Goal: Transaction & Acquisition: Register for event/course

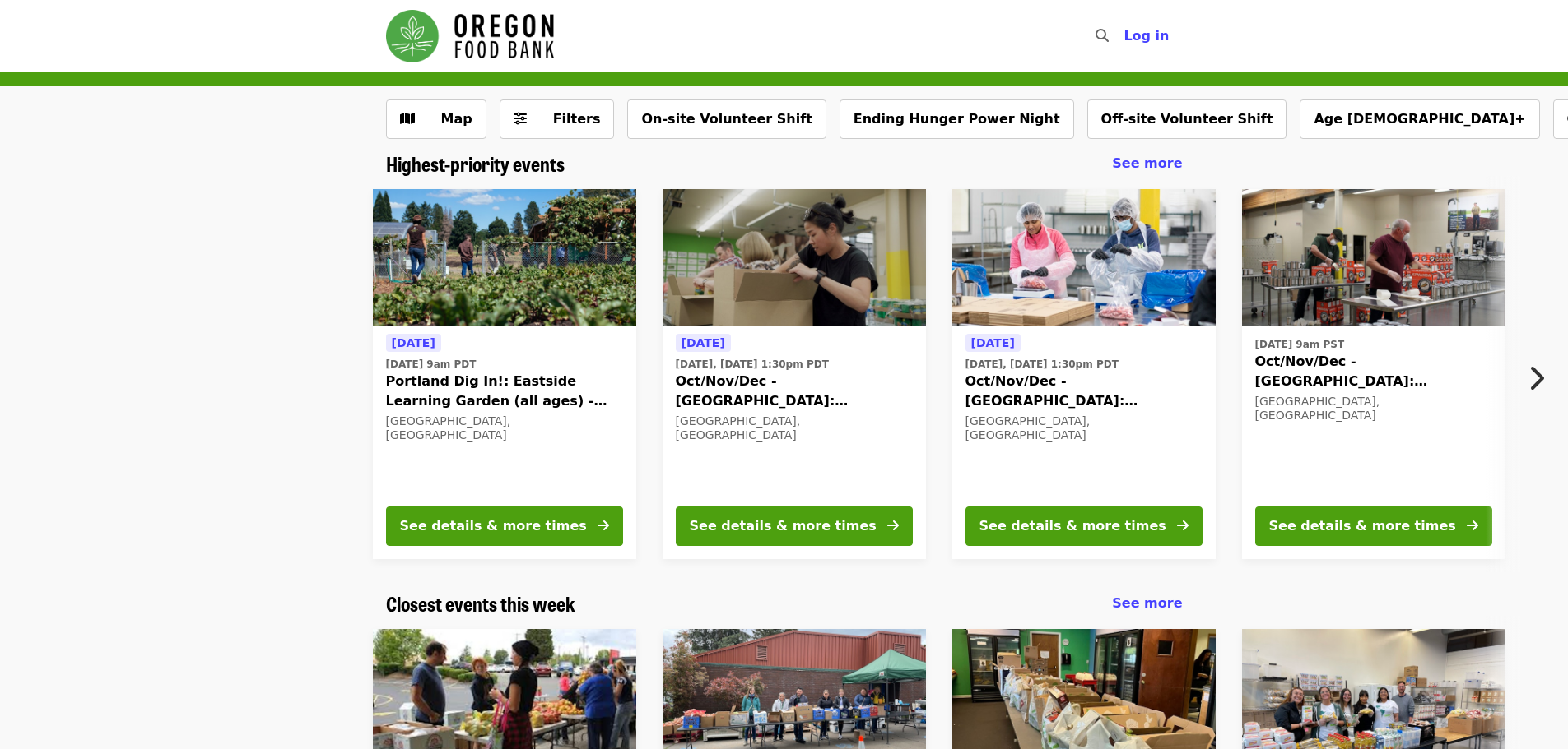
click at [1533, 375] on icon "chevron-right icon" at bounding box center [1536, 378] width 16 height 31
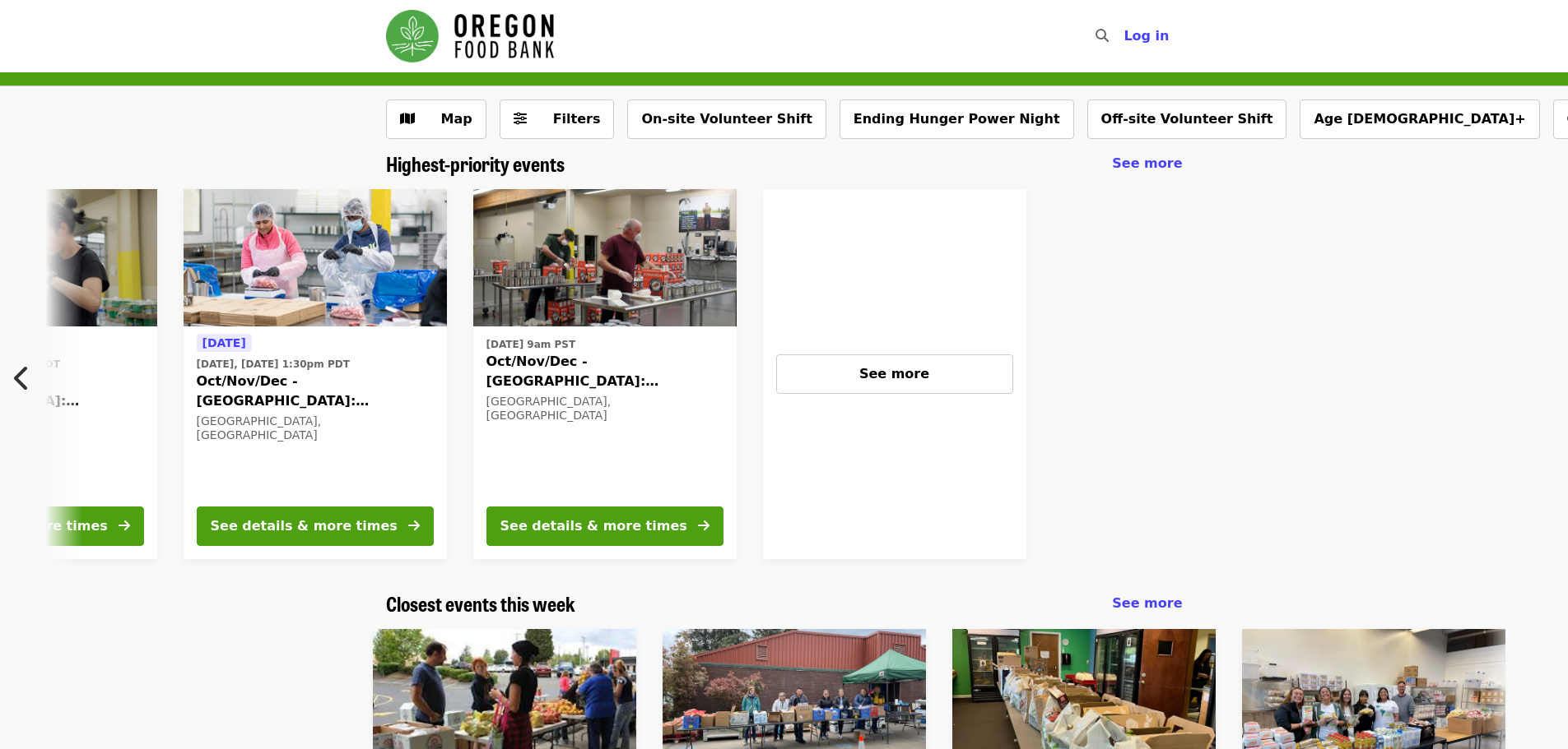
scroll to position [0, 770]
click at [949, 368] on div "See more" at bounding box center [893, 374] width 209 height 20
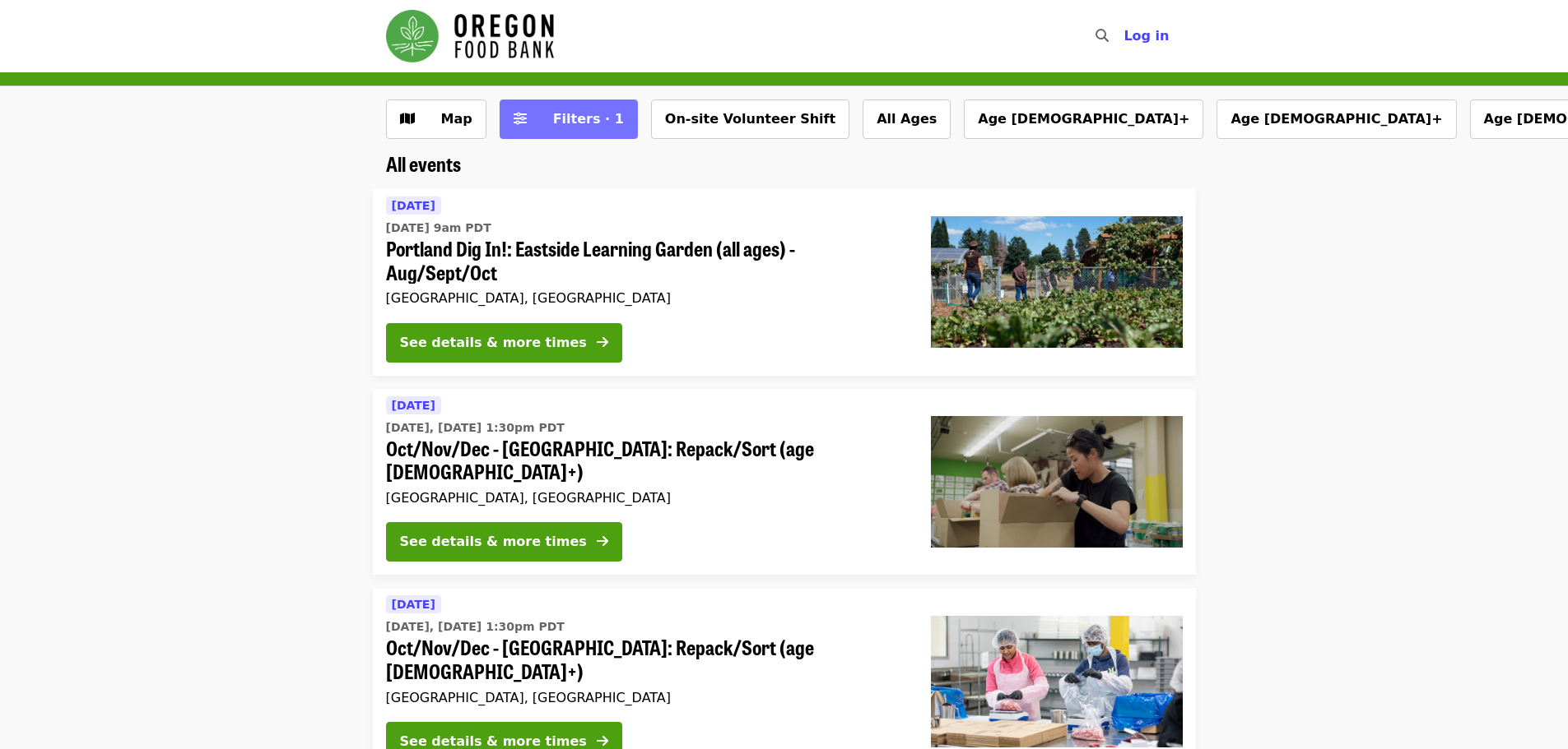
click at [576, 121] on span "Filters · 1" at bounding box center [588, 118] width 71 height 15
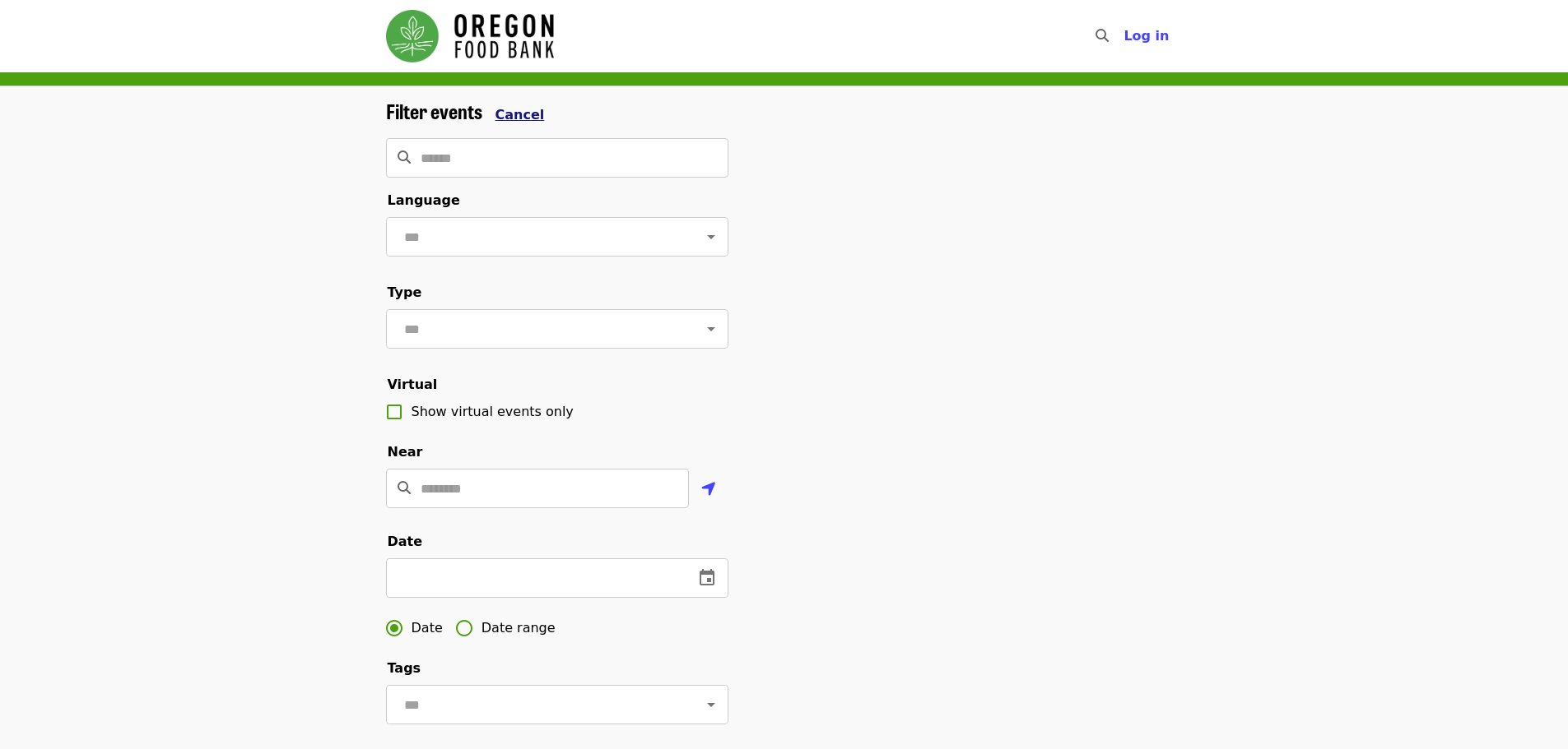
click at [509, 107] on span "Cancel" at bounding box center [520, 114] width 49 height 15
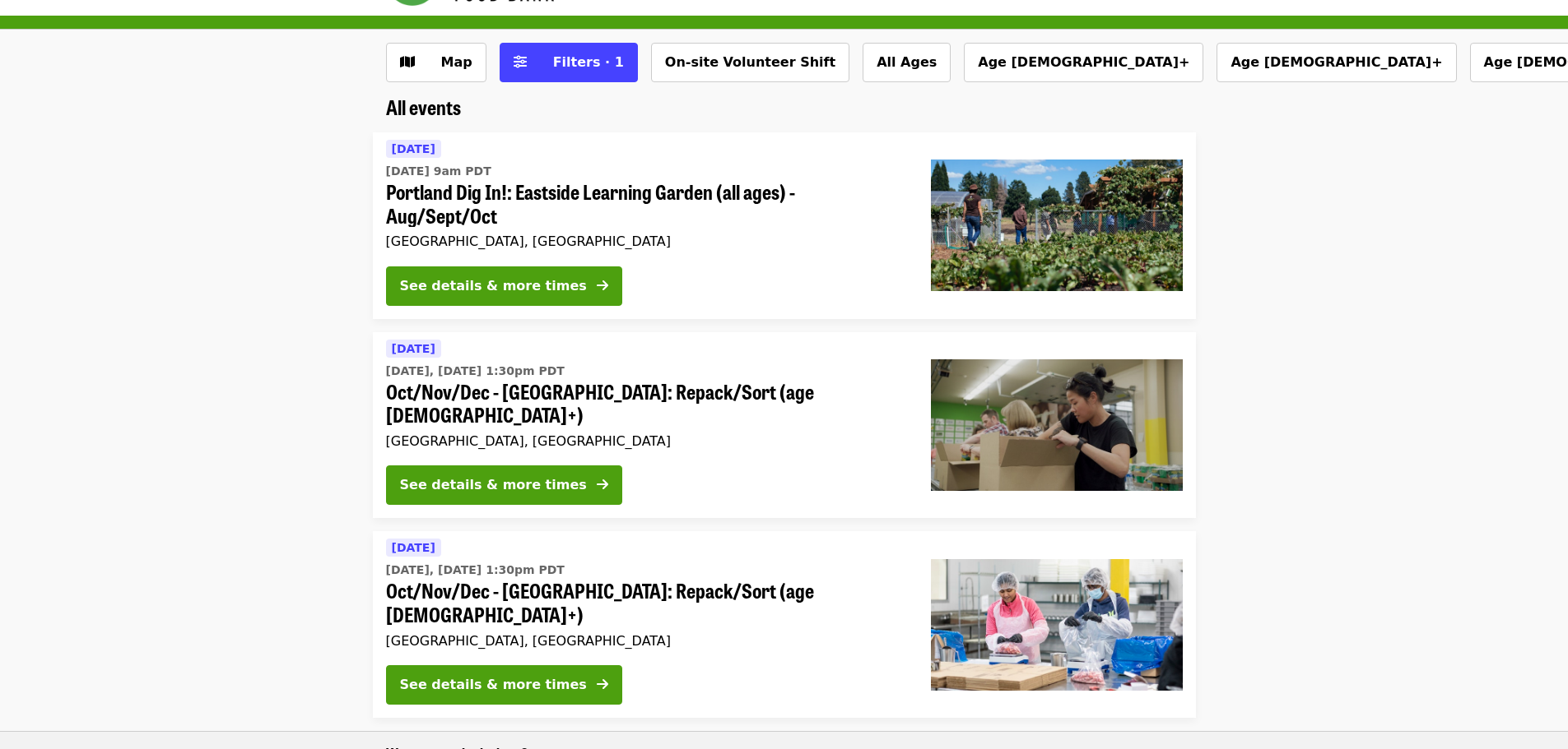
scroll to position [82, 0]
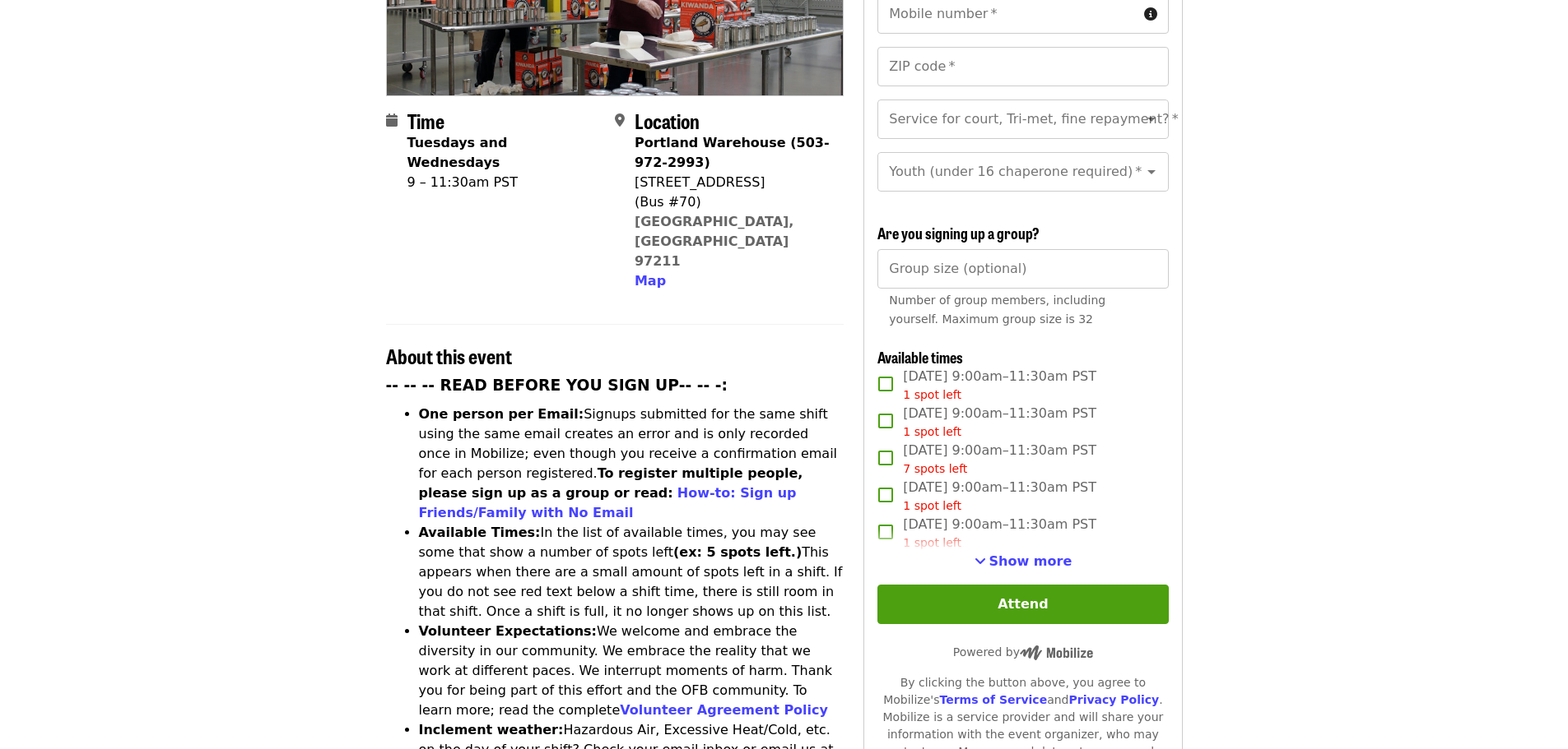
scroll to position [329, 0]
click at [1019, 555] on span "Show more" at bounding box center [1030, 560] width 83 height 15
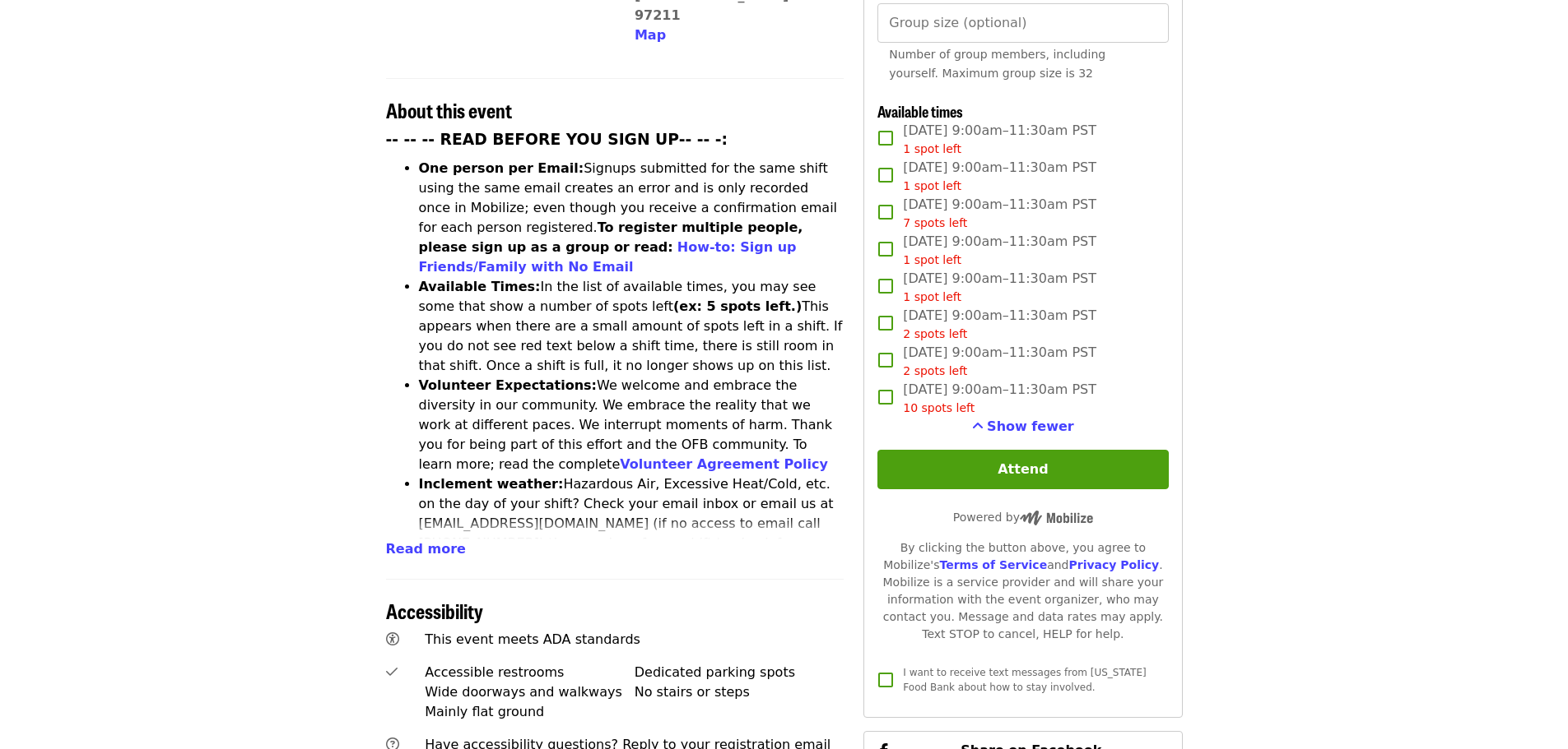
scroll to position [576, 0]
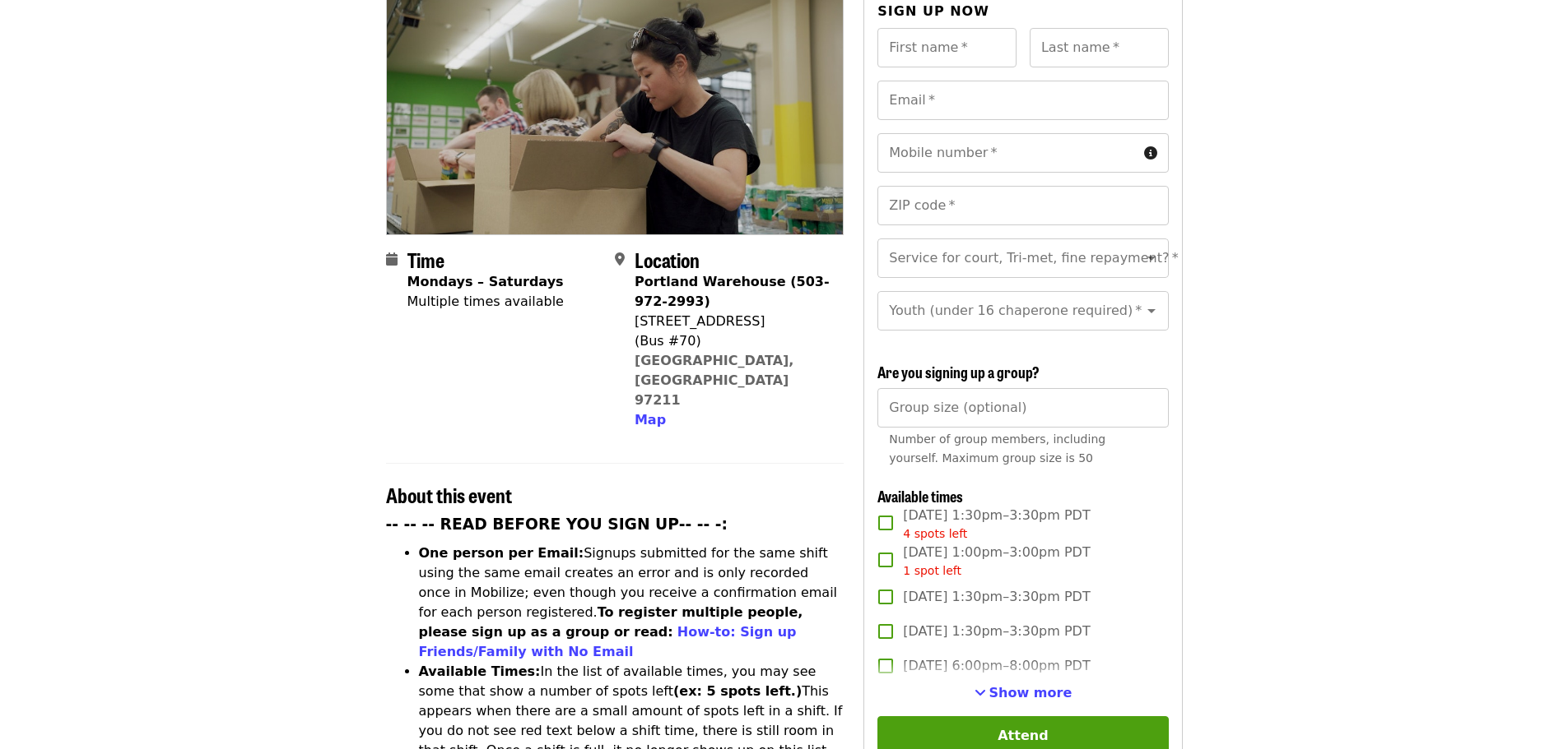
scroll to position [246, 0]
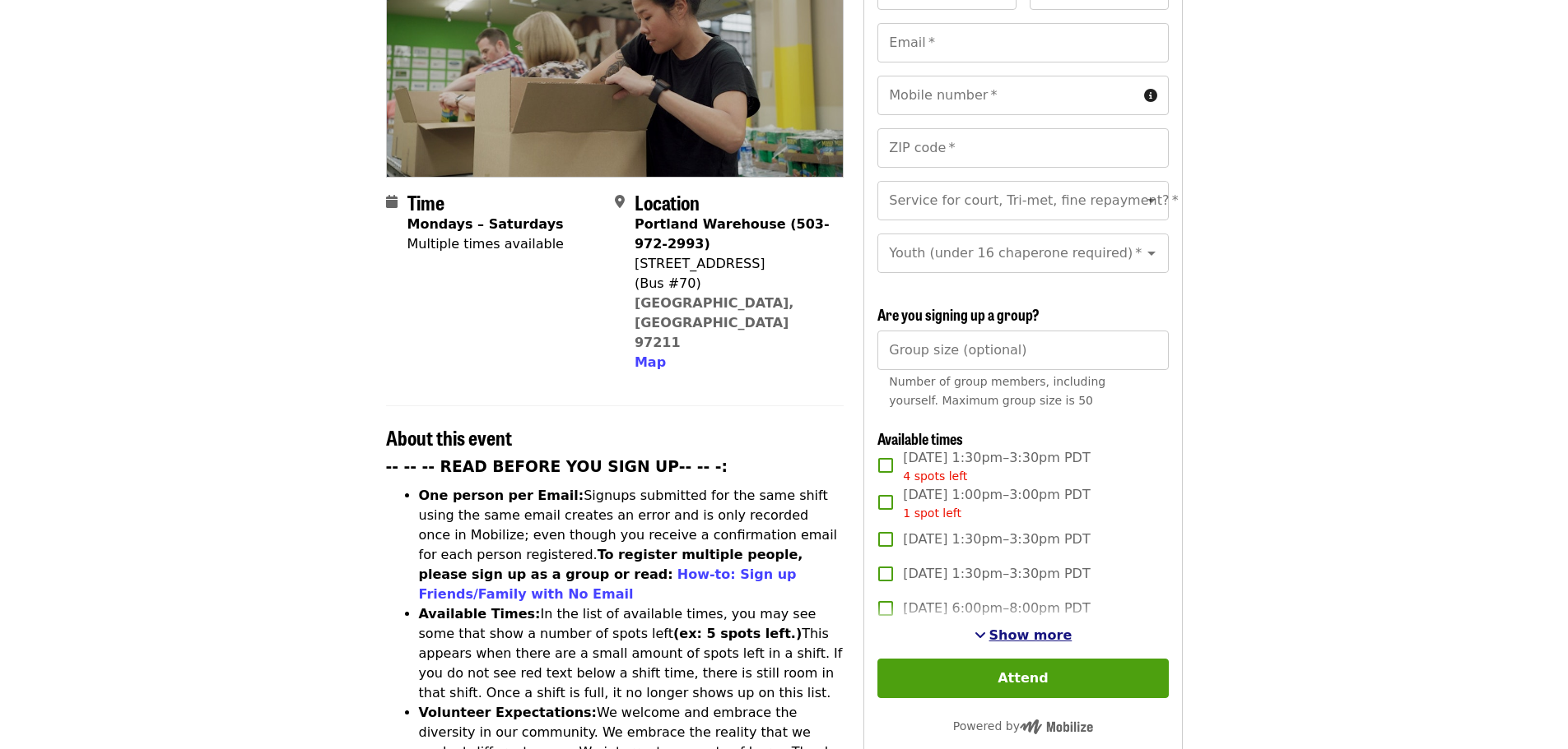
click at [1026, 633] on span "Show more" at bounding box center [1030, 634] width 83 height 15
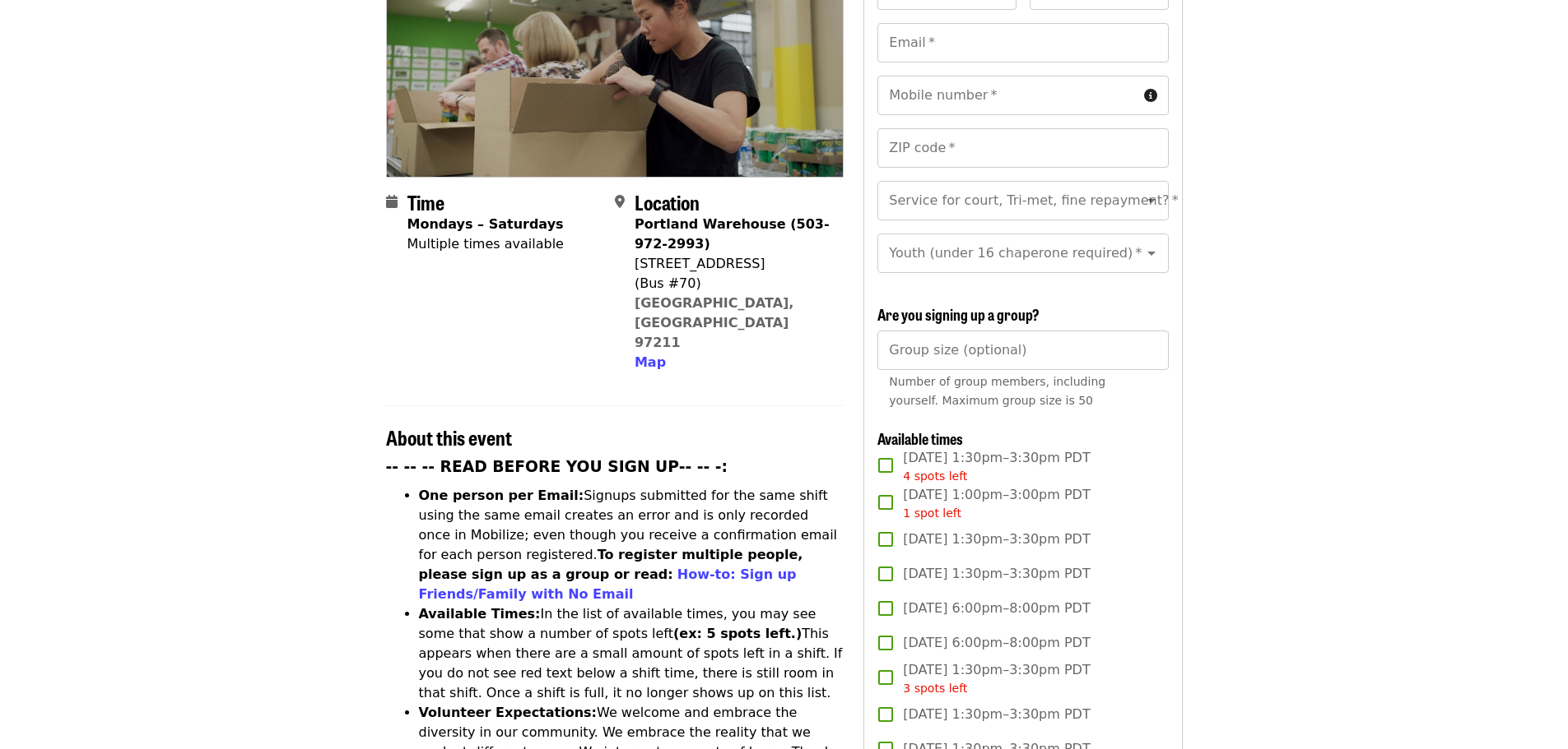
scroll to position [0, 0]
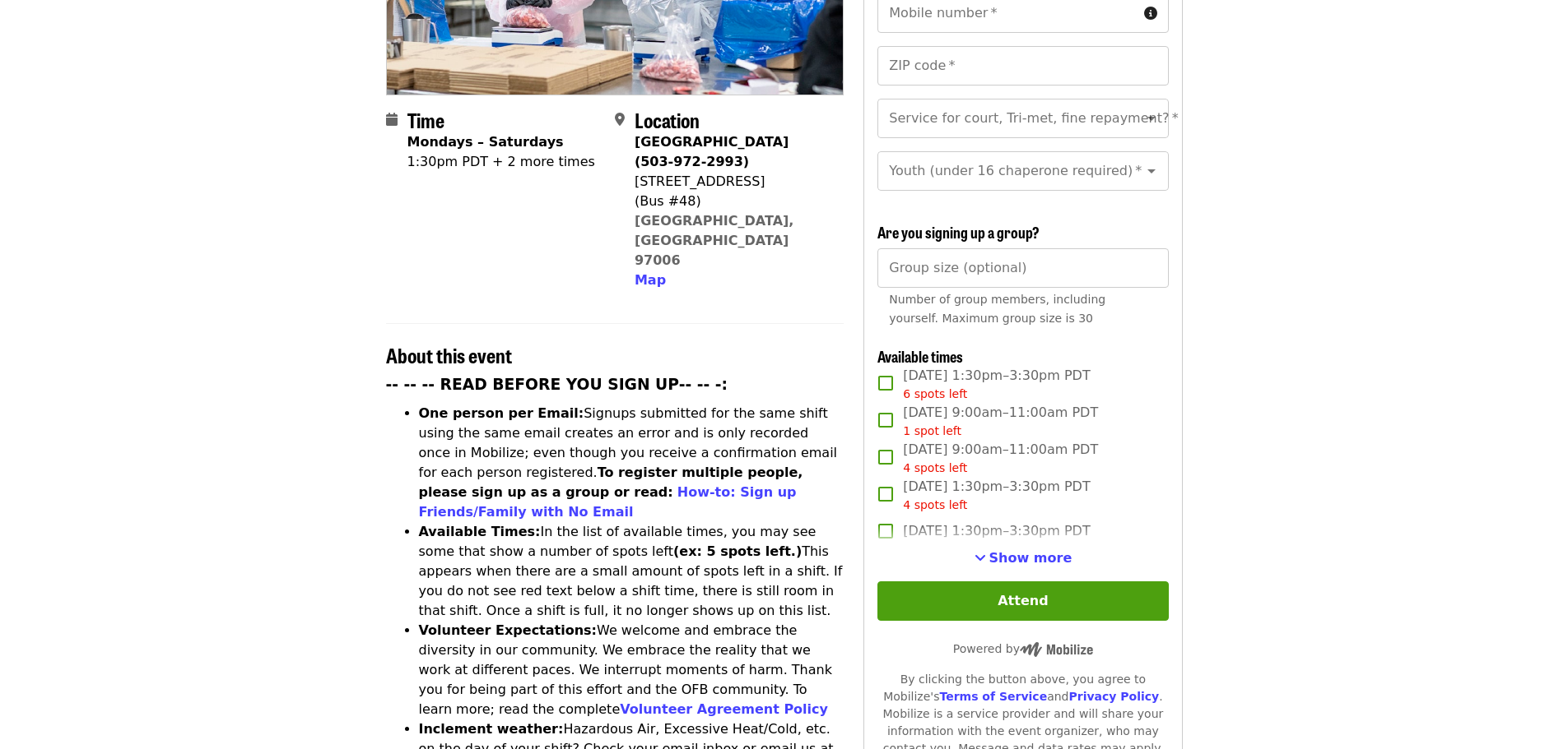
scroll to position [411, 0]
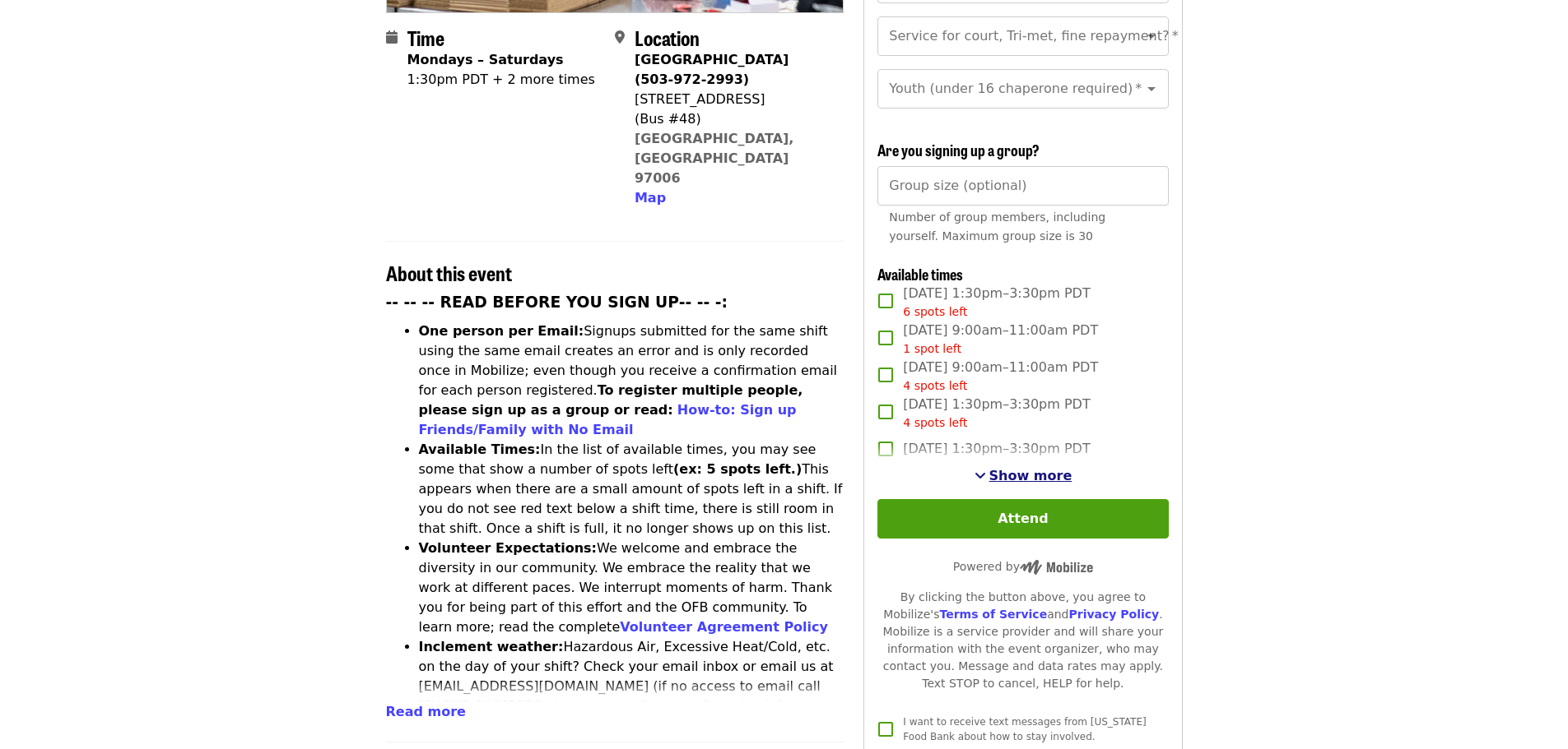
click at [1020, 468] on span "Show more" at bounding box center [1030, 475] width 83 height 15
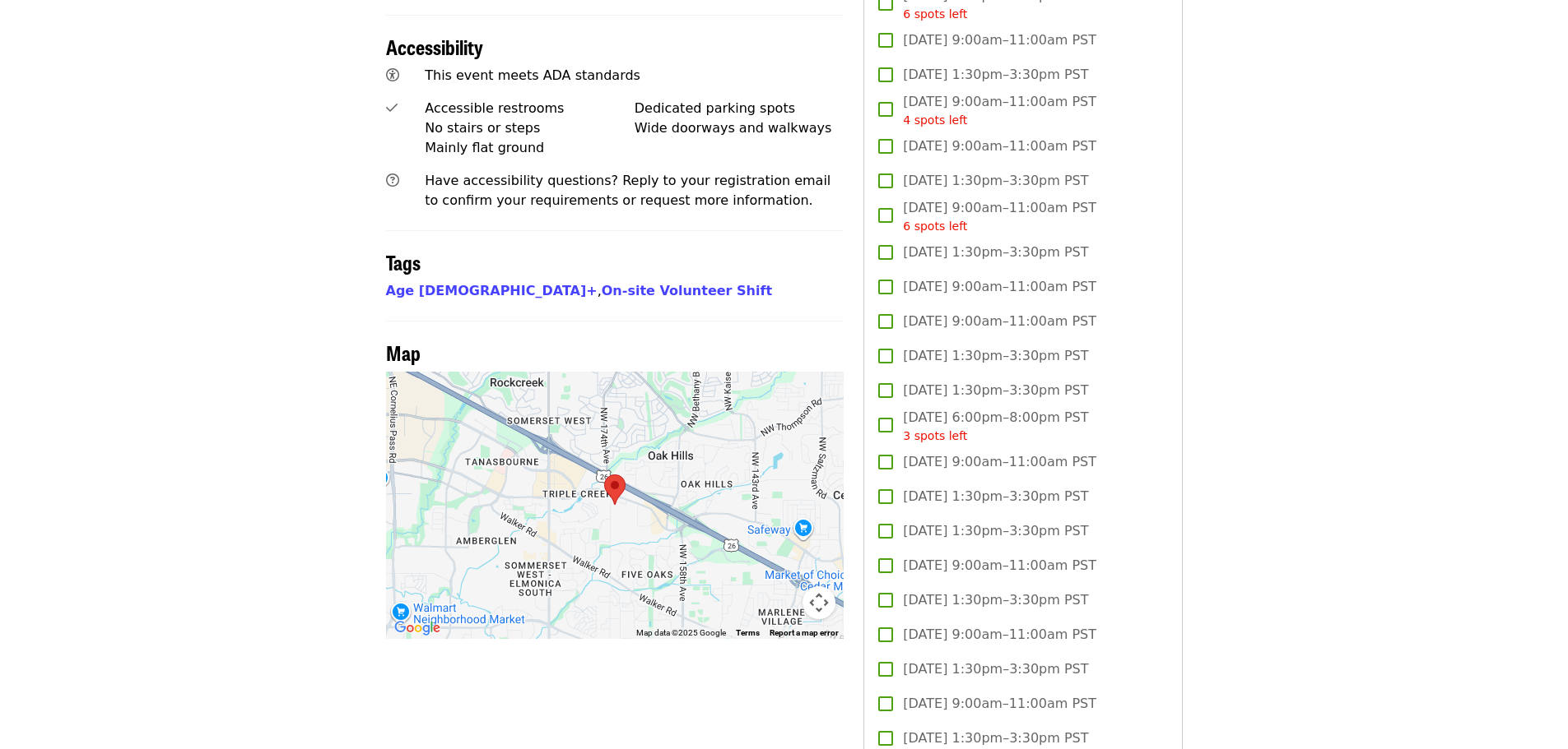
scroll to position [1151, 0]
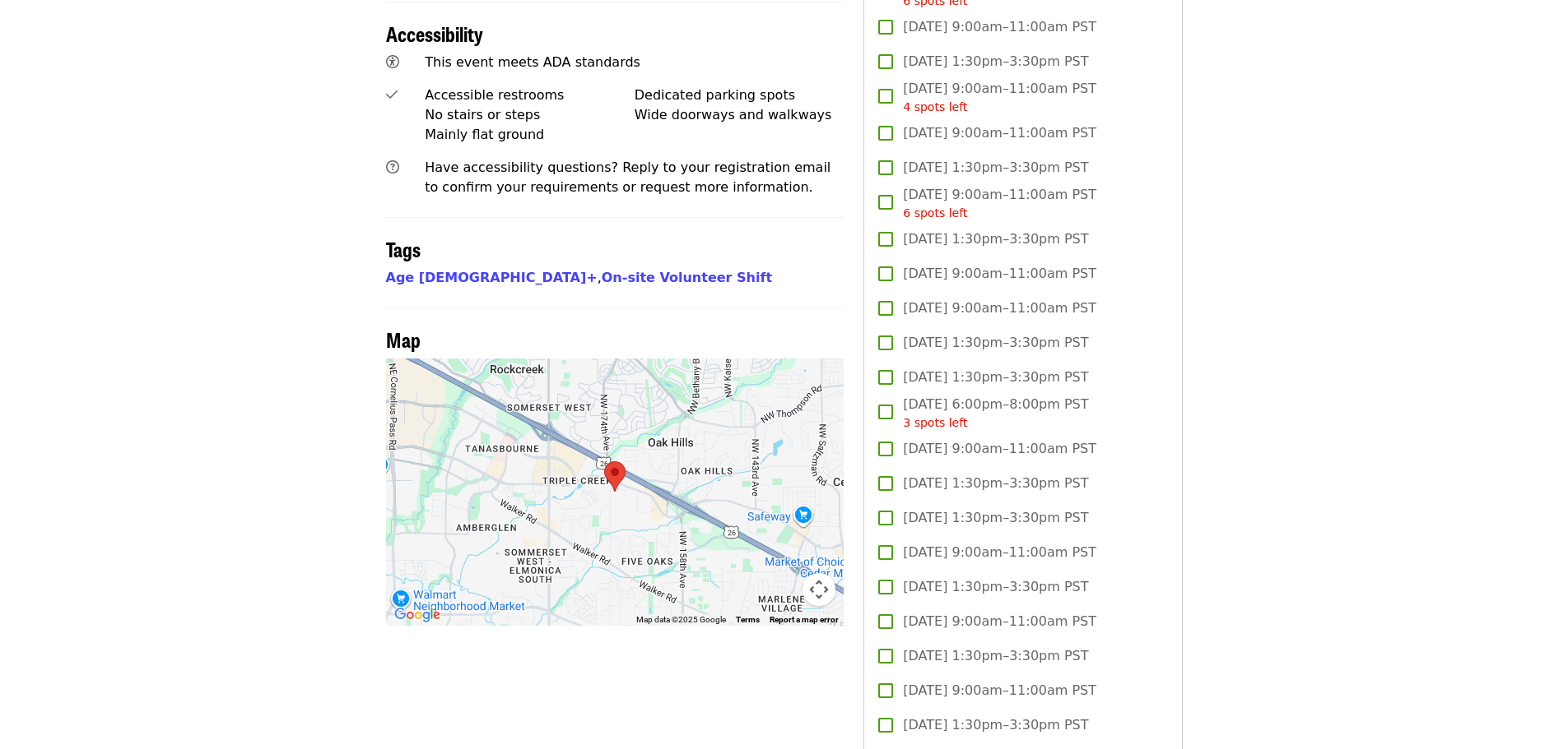
click at [1330, 467] on article "Oct/Nov/Dec - [GEOGRAPHIC_DATA]: Repack/Sort (age [DEMOGRAPHIC_DATA]+) Highest …" at bounding box center [784, 230] width 1568 height 2618
